Goal: Find specific page/section: Find specific page/section

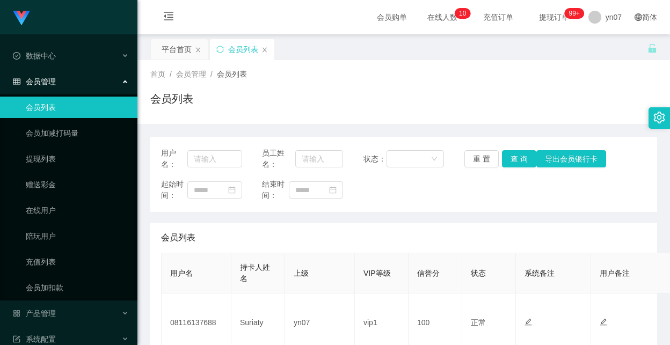
scroll to position [161, 0]
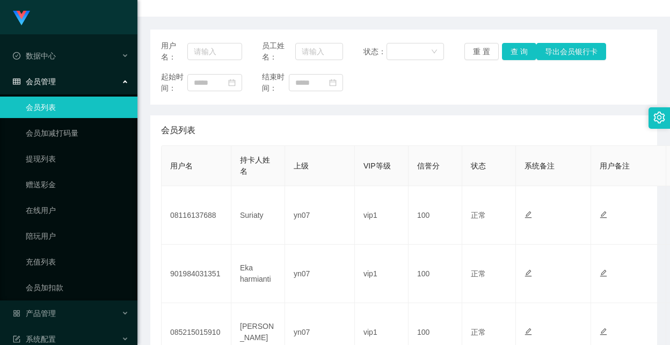
scroll to position [161, 0]
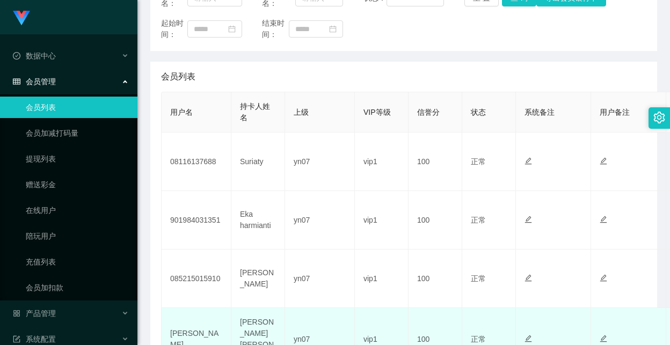
click at [590, 311] on td at bounding box center [553, 339] width 75 height 63
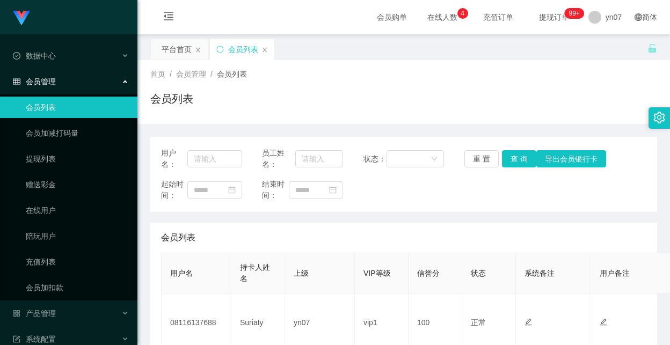
scroll to position [107, 0]
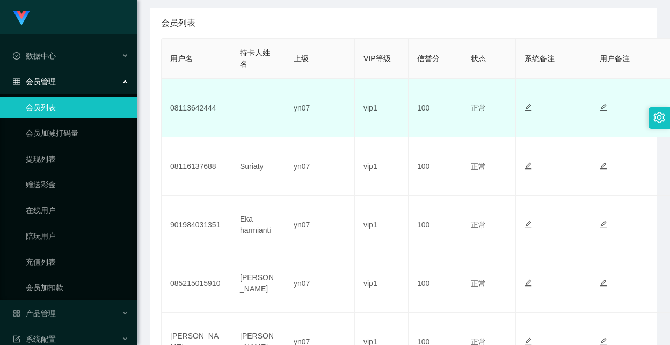
click at [179, 108] on td "08113642444" at bounding box center [196, 108] width 70 height 58
copy td "08113642444"
click at [200, 113] on td "08113642444" at bounding box center [196, 108] width 70 height 58
click at [203, 106] on td "08113642444" at bounding box center [196, 108] width 70 height 58
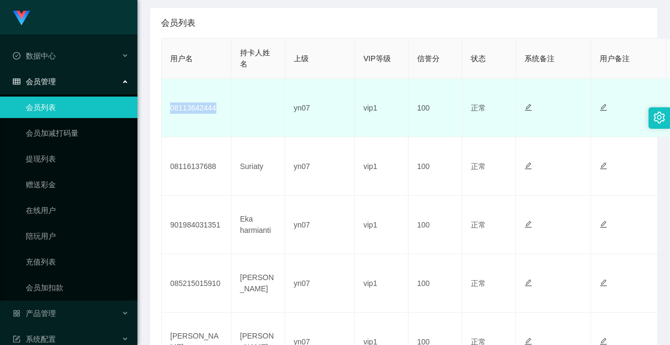
click at [203, 106] on td "08113642444" at bounding box center [196, 108] width 70 height 58
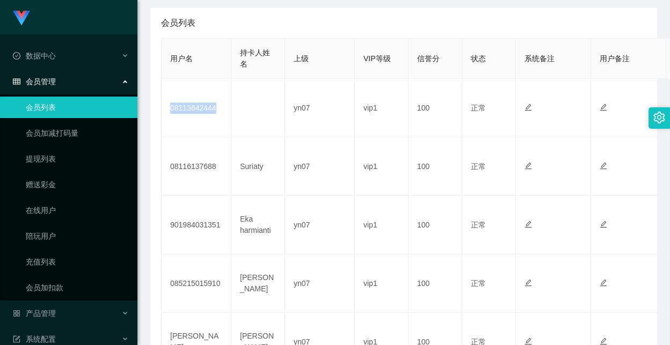
copy td "08113642444"
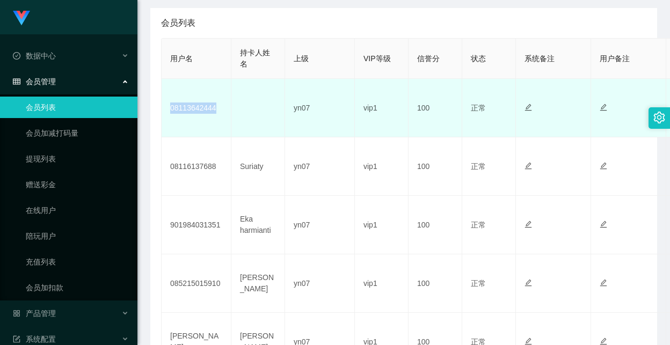
click at [205, 104] on td "08113642444" at bounding box center [196, 108] width 70 height 58
click at [204, 104] on td "08113642444" at bounding box center [196, 108] width 70 height 58
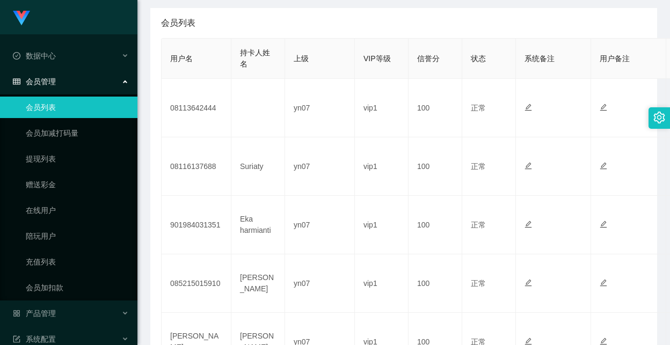
click at [150, 307] on main "关闭左侧 关闭右侧 关闭其它 刷新页面 平台首页 会员列表 首页 / 会员管理 / 会员列表 / 会员列表 用户名： 员工姓名： 状态： 重 置 查 询 导出…" at bounding box center [403, 200] width 532 height 761
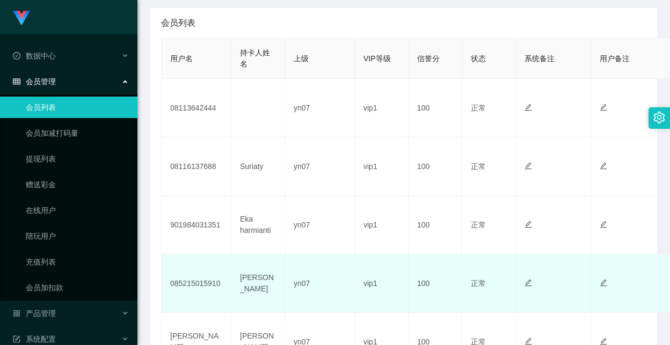
drag, startPoint x: 452, startPoint y: 330, endPoint x: 376, endPoint y: 309, distance: 79.5
click at [452, 330] on td "100" at bounding box center [435, 342] width 54 height 58
click at [510, 312] on td "正常 禁止登录 禁止投注" at bounding box center [489, 283] width 54 height 58
click at [586, 305] on td at bounding box center [553, 283] width 75 height 58
